Goal: Register for event/course

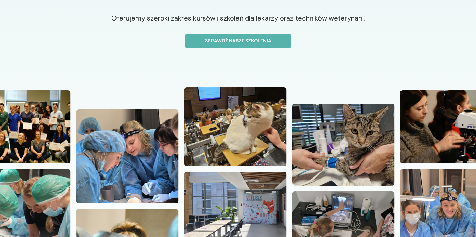
scroll to position [116, 0]
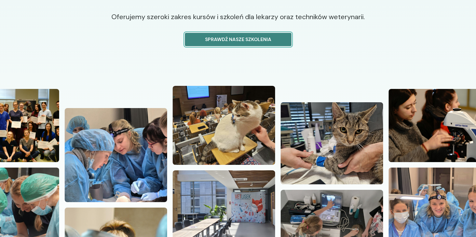
click at [223, 40] on p "Sprawdź nasze szkolenia" at bounding box center [238, 39] width 95 height 7
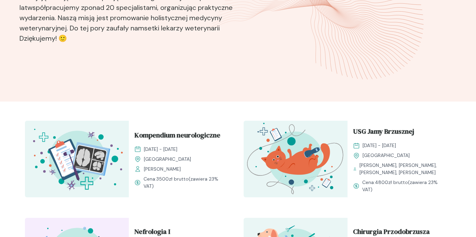
scroll to position [101, 0]
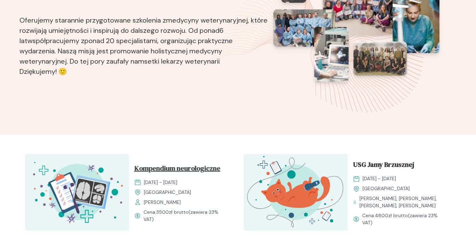
click at [147, 171] on span "Kompendium neurologiczne" at bounding box center [177, 169] width 86 height 13
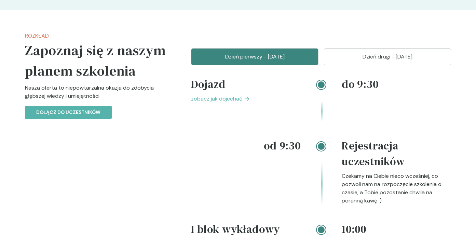
scroll to position [918, 0]
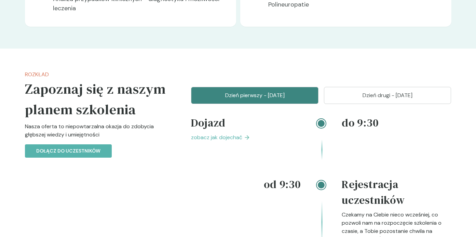
click at [365, 104] on button "Dzień drugi - [DATE]" at bounding box center [387, 95] width 127 height 17
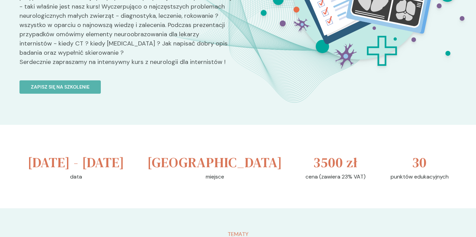
scroll to position [133, 0]
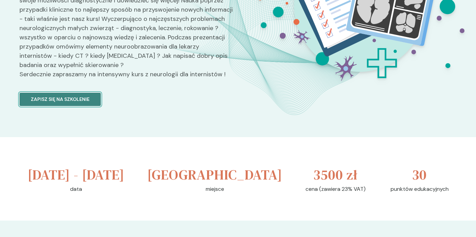
click at [81, 99] on p "Zapisz się na szkolenie" at bounding box center [60, 99] width 59 height 7
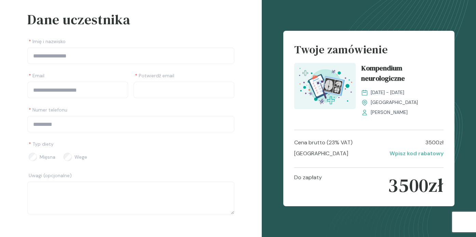
scroll to position [69, 0]
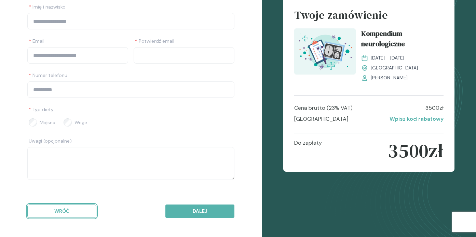
click at [80, 212] on p "Wróć" at bounding box center [61, 210] width 57 height 7
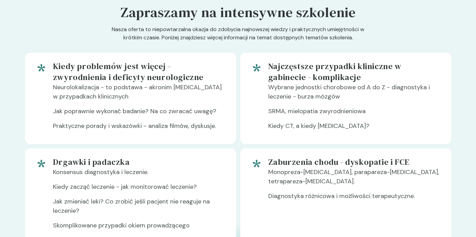
scroll to position [381, 0]
